Goal: Task Accomplishment & Management: Manage account settings

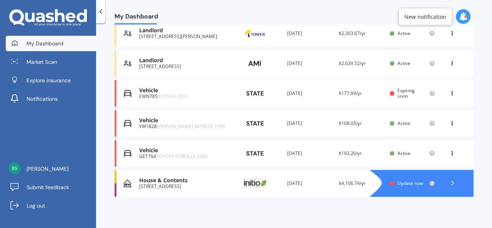
scroll to position [136, 0]
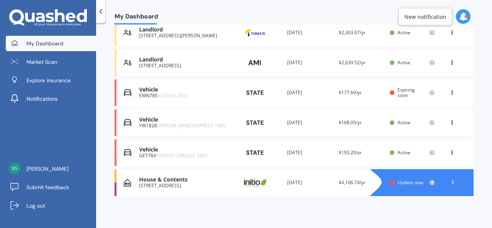
click at [414, 182] on span "Update now" at bounding box center [411, 182] width 26 height 7
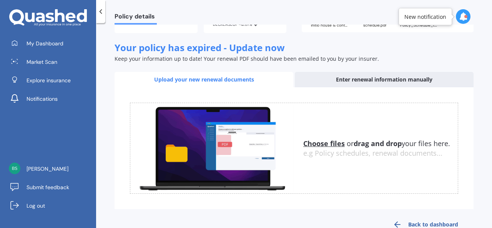
scroll to position [131, 0]
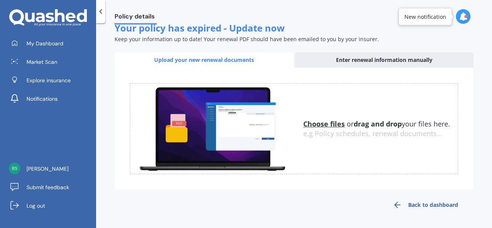
click at [323, 126] on u "Choose files" at bounding box center [324, 123] width 42 height 9
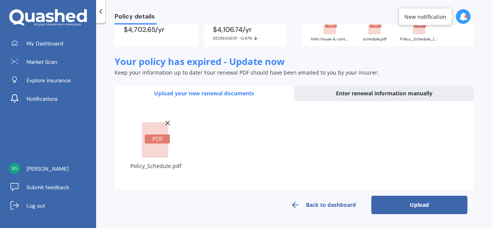
click at [431, 209] on button "Upload" at bounding box center [419, 205] width 96 height 18
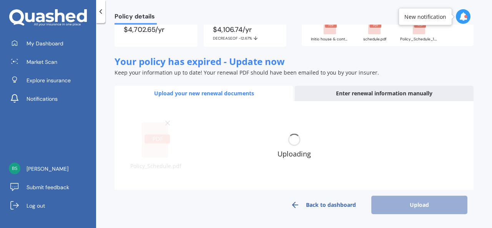
scroll to position [94, 0]
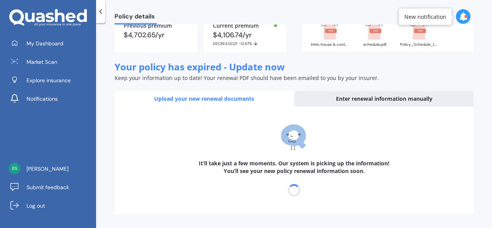
select select "28"
select select "09"
select select "2026"
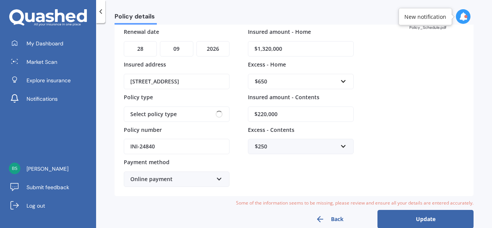
scroll to position [0, 0]
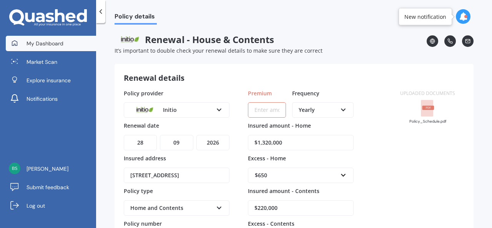
click at [51, 47] on span "My Dashboard" at bounding box center [45, 44] width 37 height 8
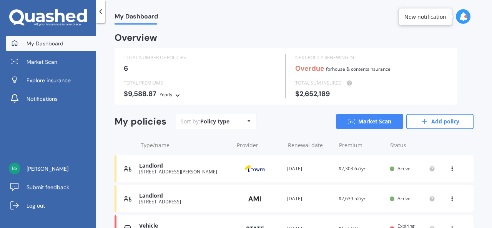
click at [200, 95] on div "TOTAL NUMBER OF POLICIES 6 NEXT POLICY RENEWING IN Overdue for House & Contents…" at bounding box center [286, 76] width 343 height 57
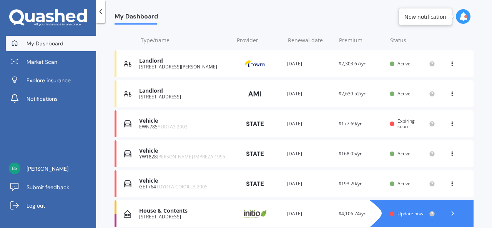
scroll to position [136, 0]
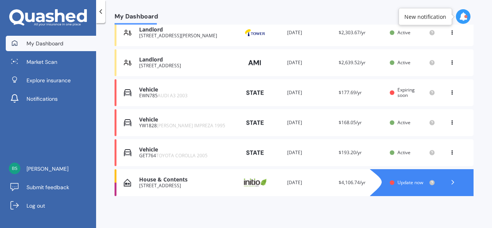
click at [452, 180] on polyline at bounding box center [453, 182] width 2 height 4
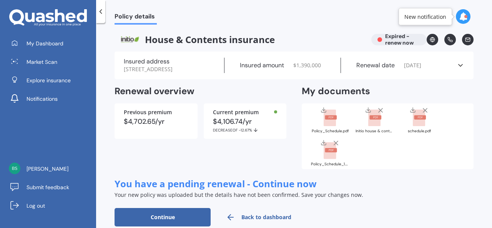
click at [325, 126] on rect at bounding box center [330, 118] width 12 height 17
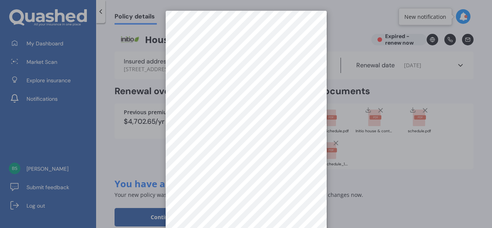
click at [375, 129] on div at bounding box center [246, 114] width 492 height 228
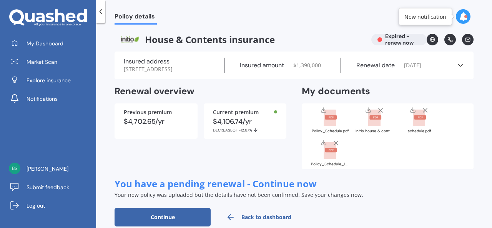
click at [375, 126] on rect at bounding box center [374, 118] width 12 height 17
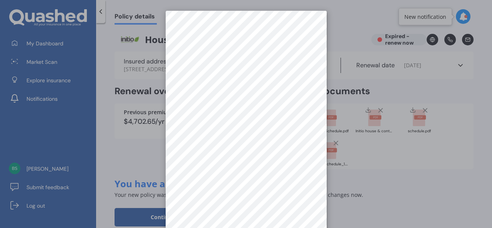
scroll to position [11, 0]
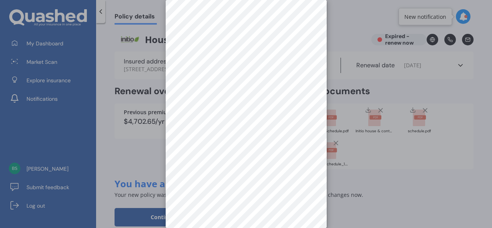
click at [394, 160] on div at bounding box center [246, 114] width 492 height 228
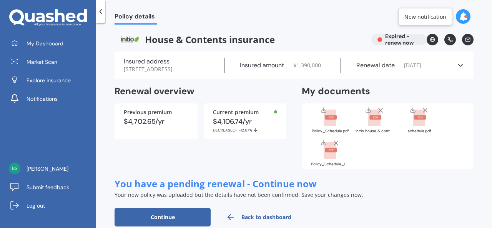
click at [328, 126] on rect at bounding box center [330, 118] width 12 height 17
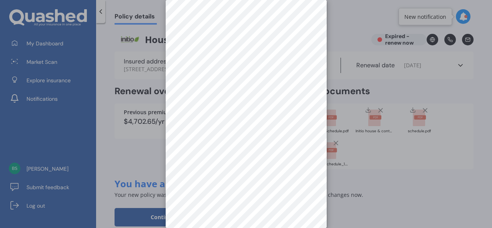
click at [375, 163] on div at bounding box center [246, 114] width 492 height 228
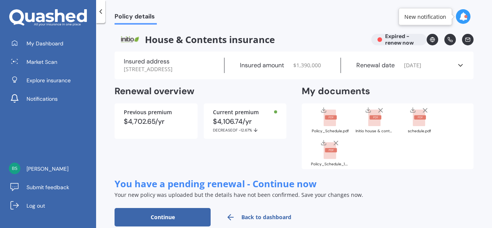
click at [372, 126] on rect at bounding box center [374, 118] width 12 height 17
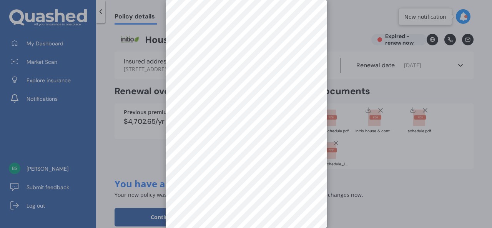
click at [391, 159] on div at bounding box center [246, 114] width 492 height 228
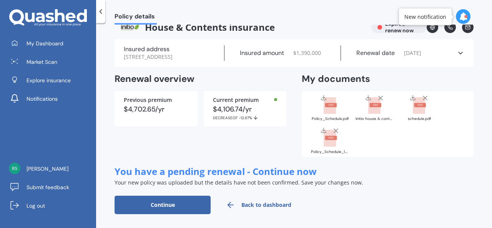
scroll to position [0, 0]
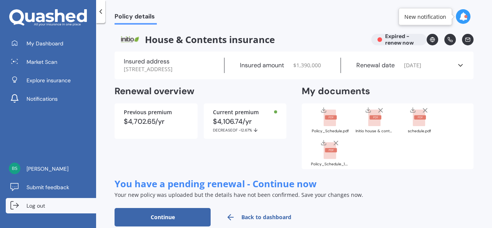
click at [32, 208] on span "Log out" at bounding box center [36, 206] width 18 height 8
